Goal: Transaction & Acquisition: Purchase product/service

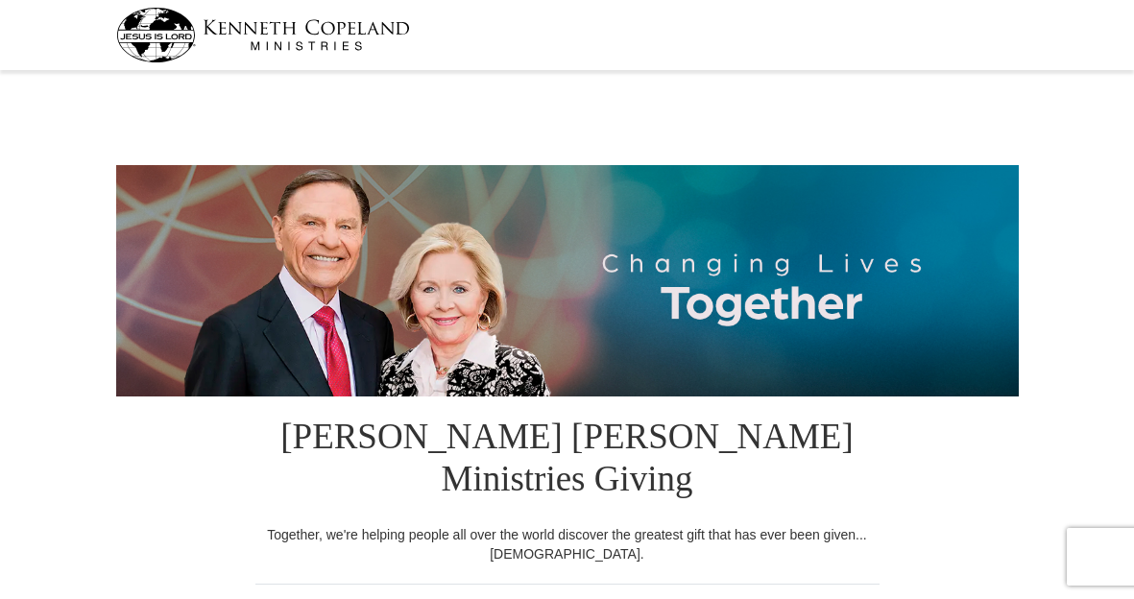
select select "PA"
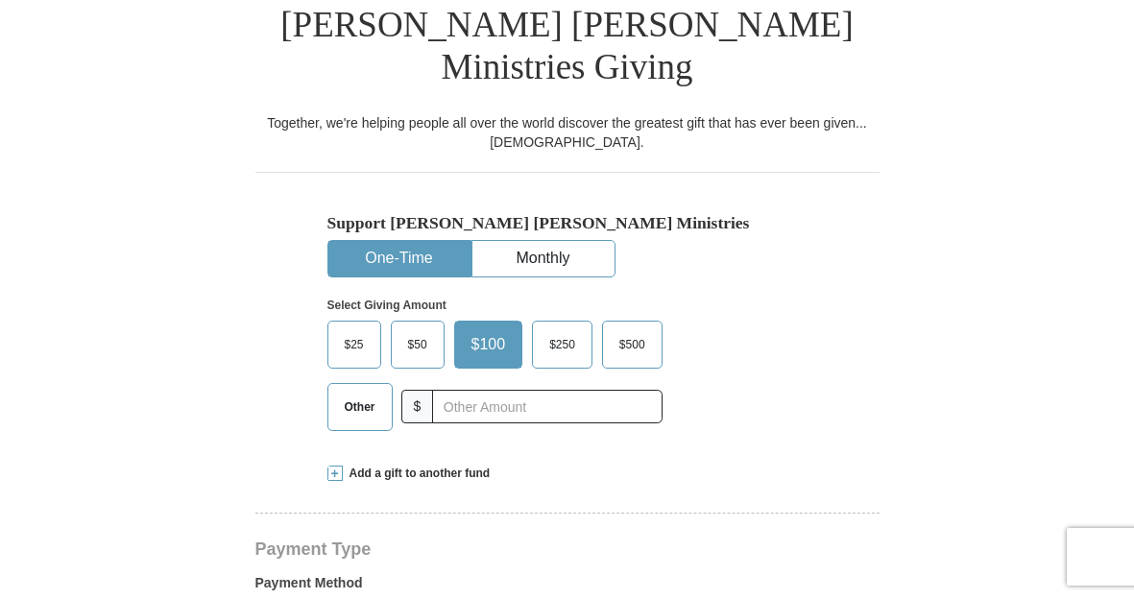
scroll to position [418, 0]
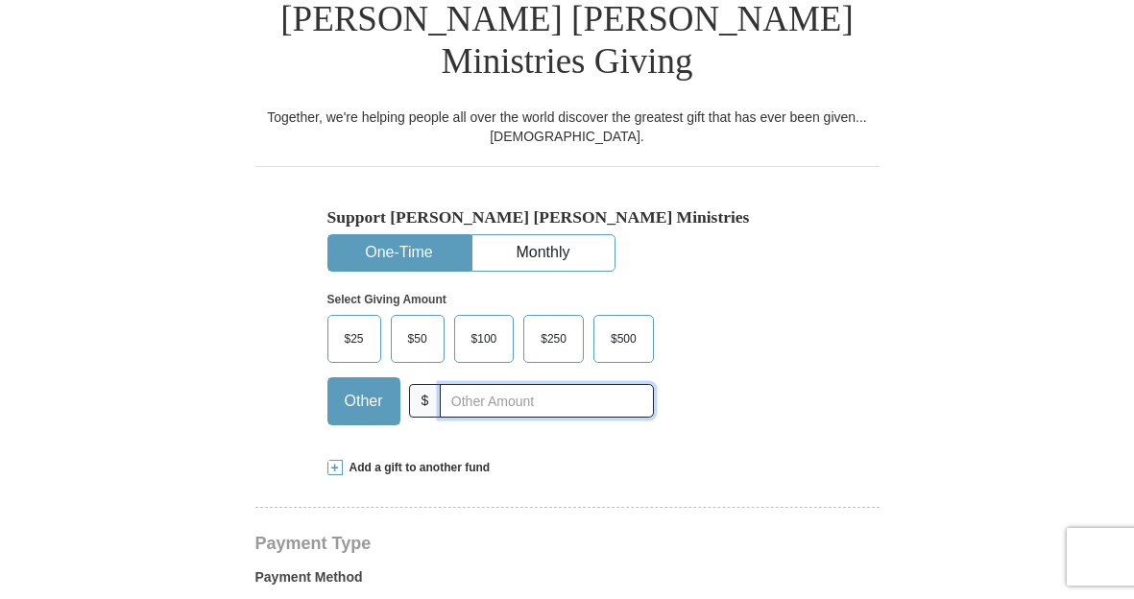
click at [448, 384] on input "text" at bounding box center [546, 401] width 213 height 34
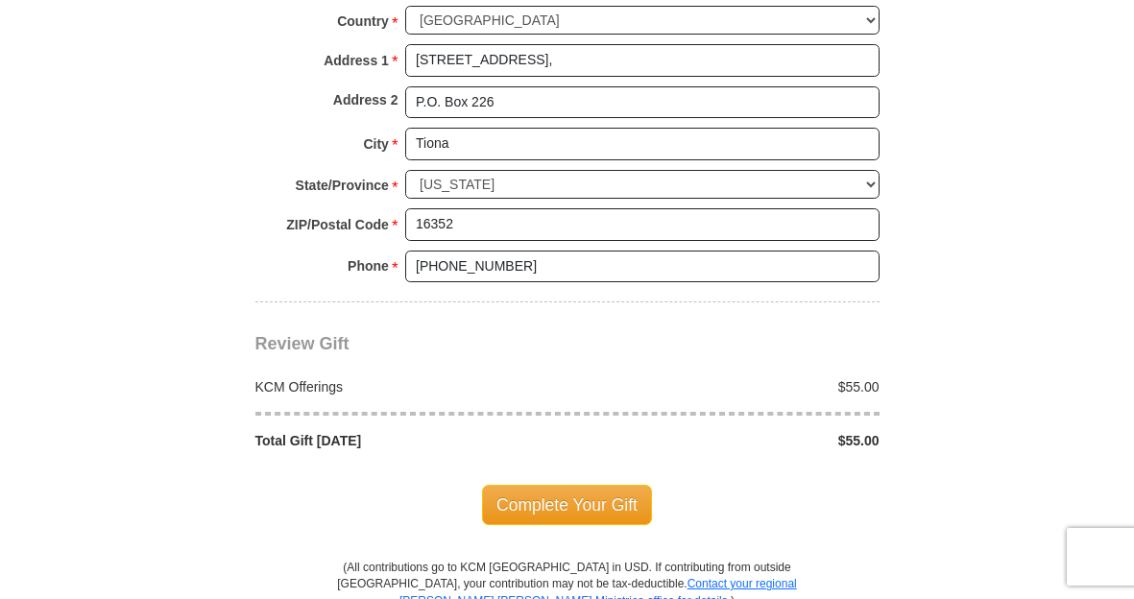
scroll to position [1515, 0]
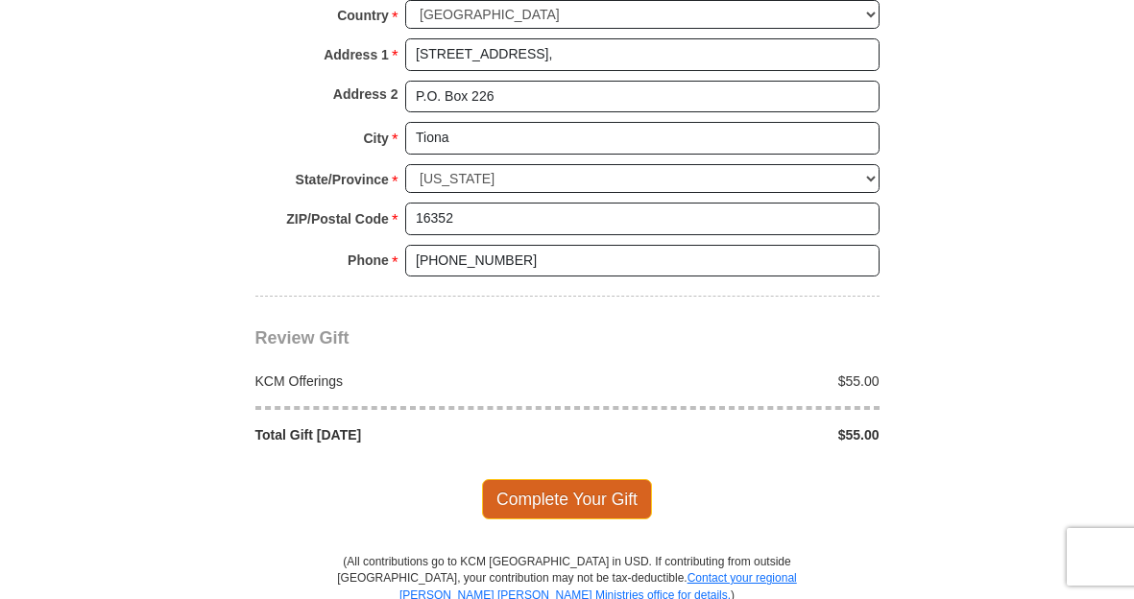
type input "55."
click at [568, 479] on span "Complete Your Gift" at bounding box center [567, 499] width 170 height 40
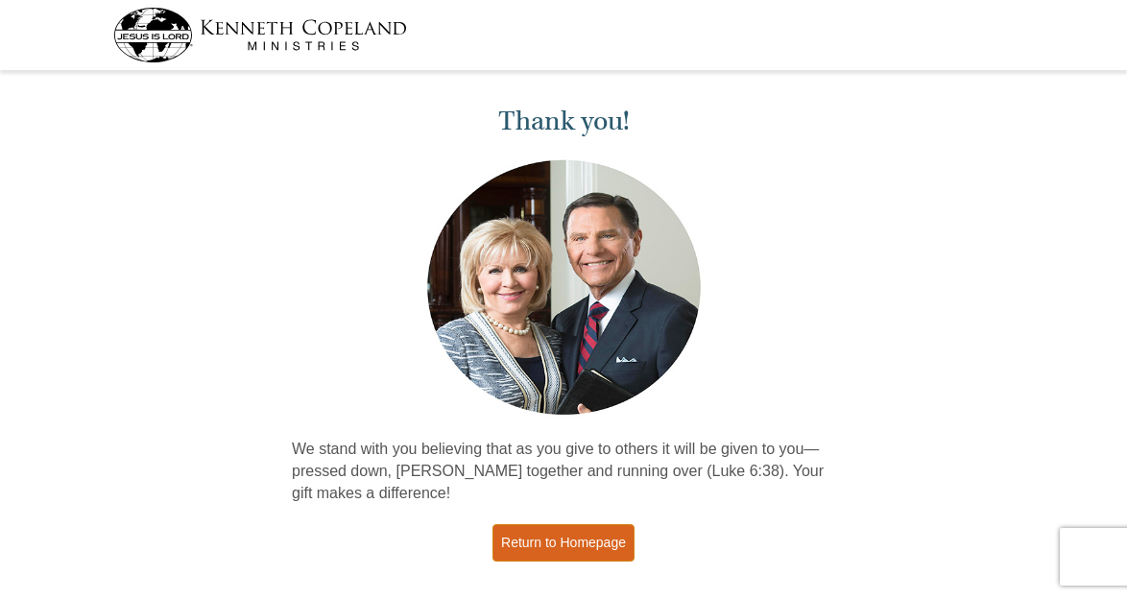
click at [597, 540] on link "Return to Homepage" at bounding box center [563, 542] width 142 height 37
